Goal: Task Accomplishment & Management: Manage account settings

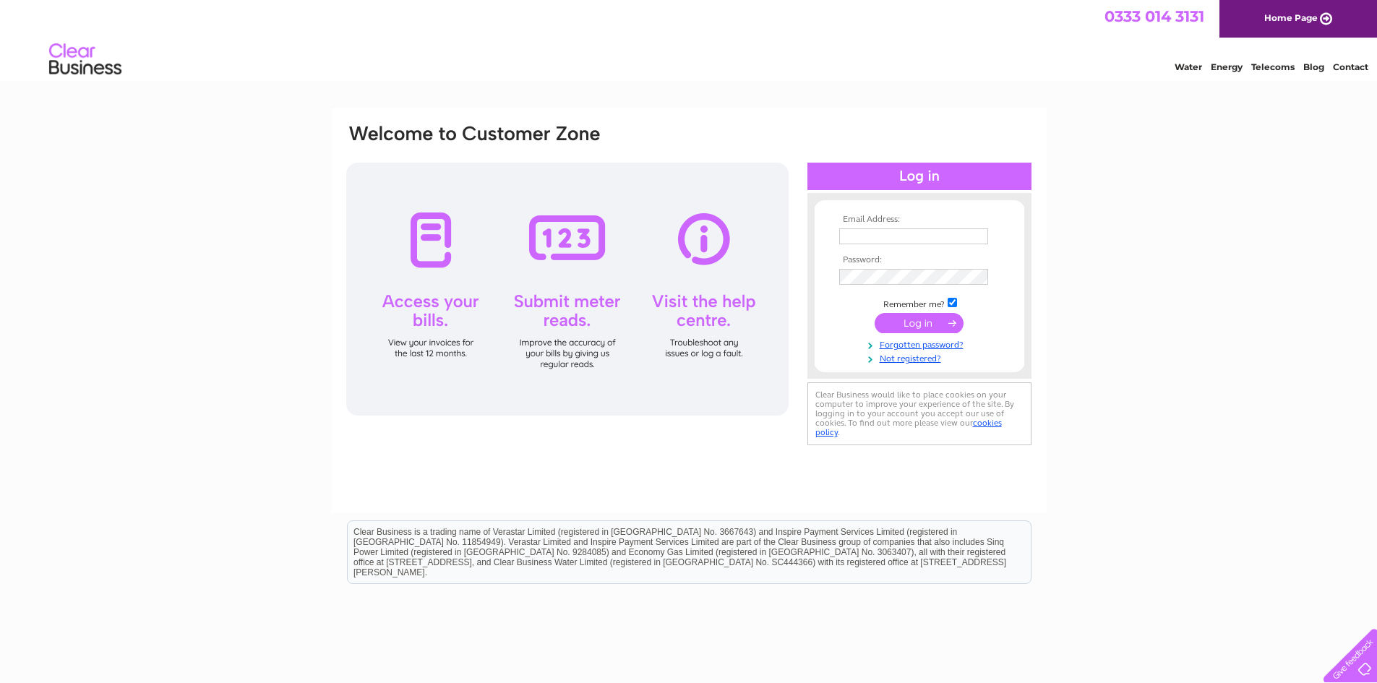
type input "[PERSON_NAME][EMAIL_ADDRESS][DOMAIN_NAME]"
click at [926, 321] on input "submit" at bounding box center [919, 323] width 89 height 20
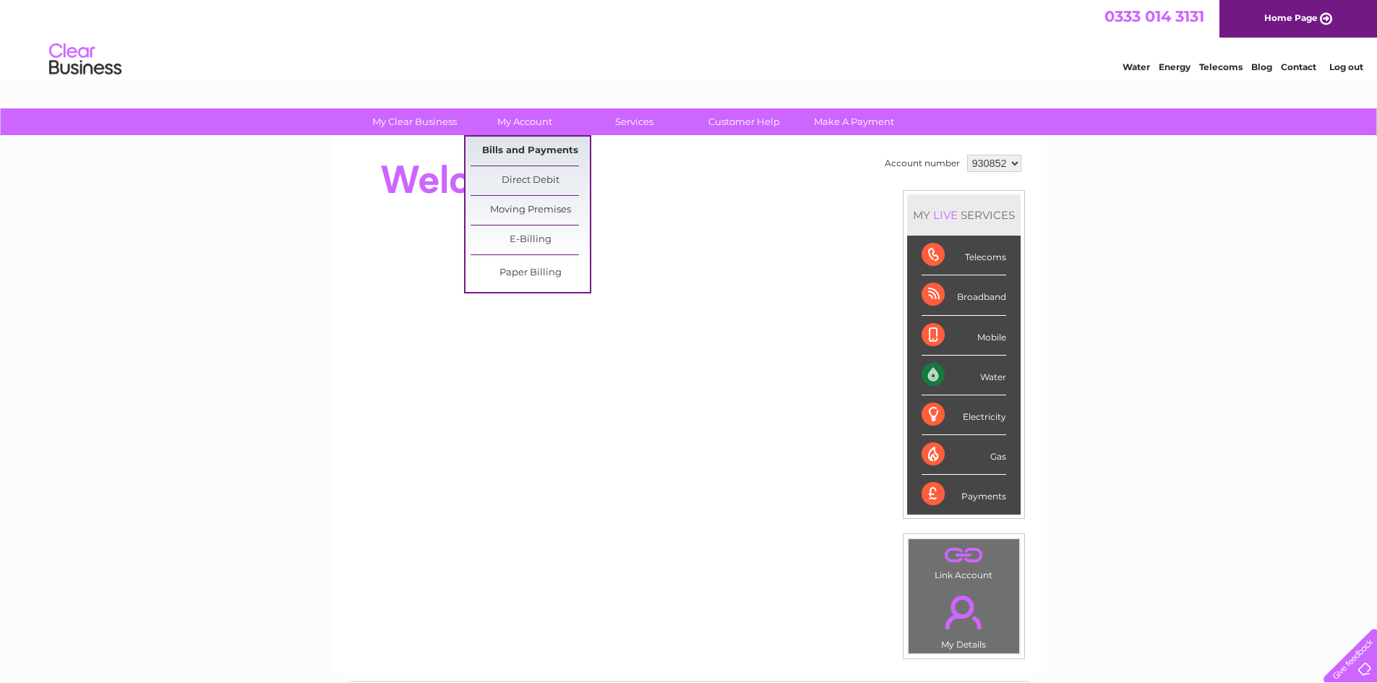
click at [521, 158] on link "Bills and Payments" at bounding box center [530, 151] width 119 height 29
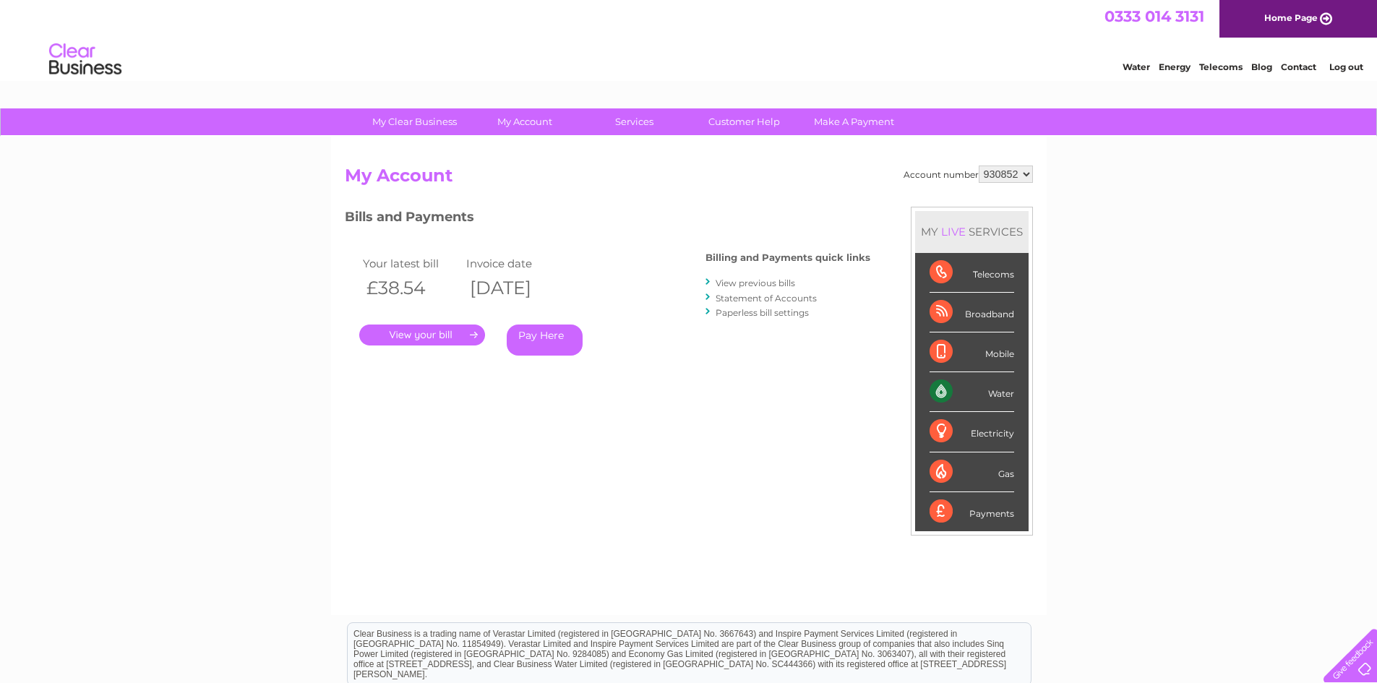
click at [430, 338] on link "." at bounding box center [422, 335] width 126 height 21
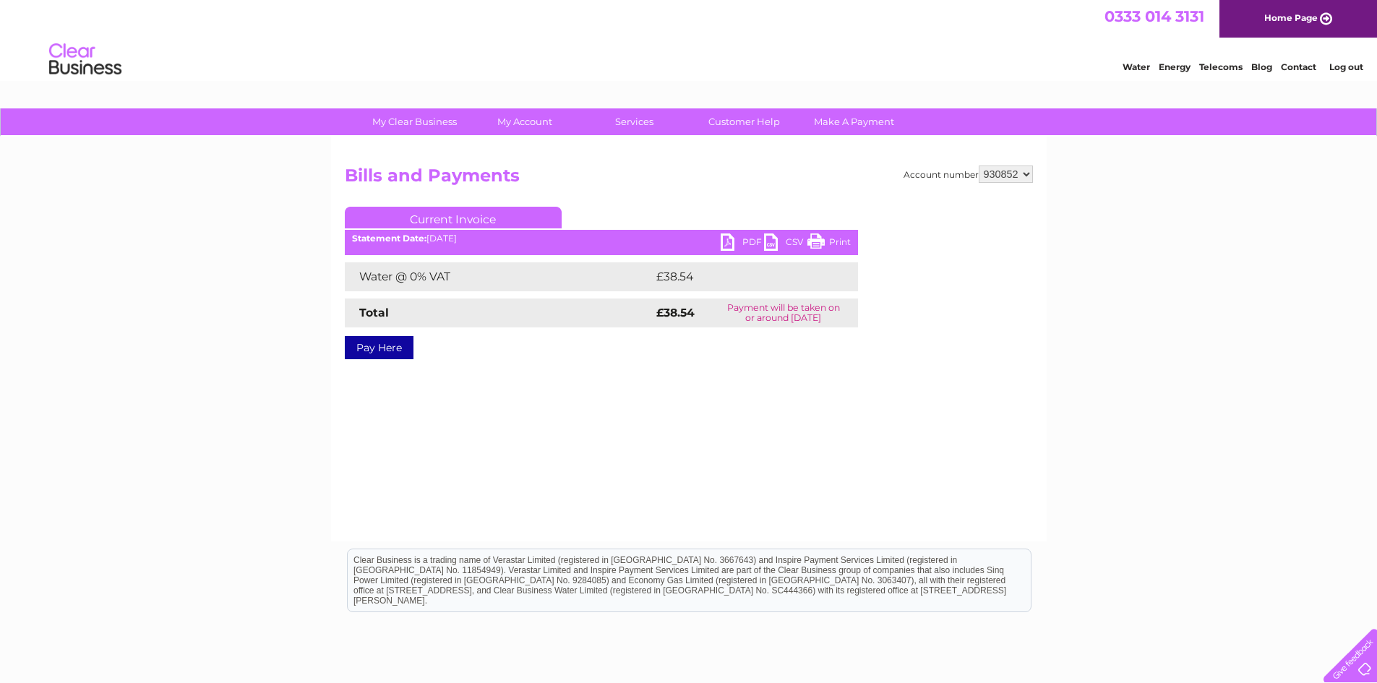
click at [734, 243] on link "PDF" at bounding box center [742, 244] width 43 height 21
